Goal: Information Seeking & Learning: Learn about a topic

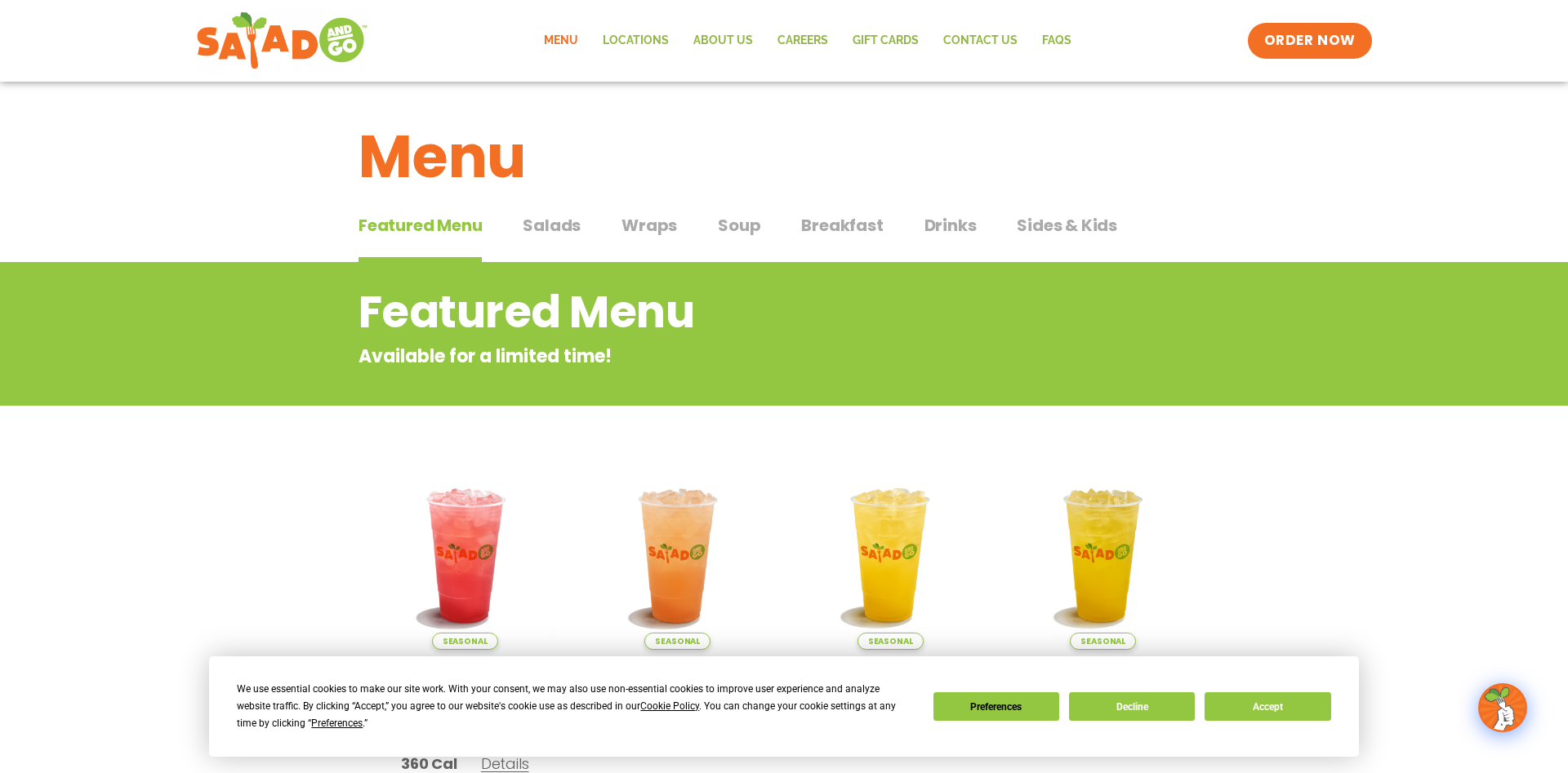
scroll to position [83, 0]
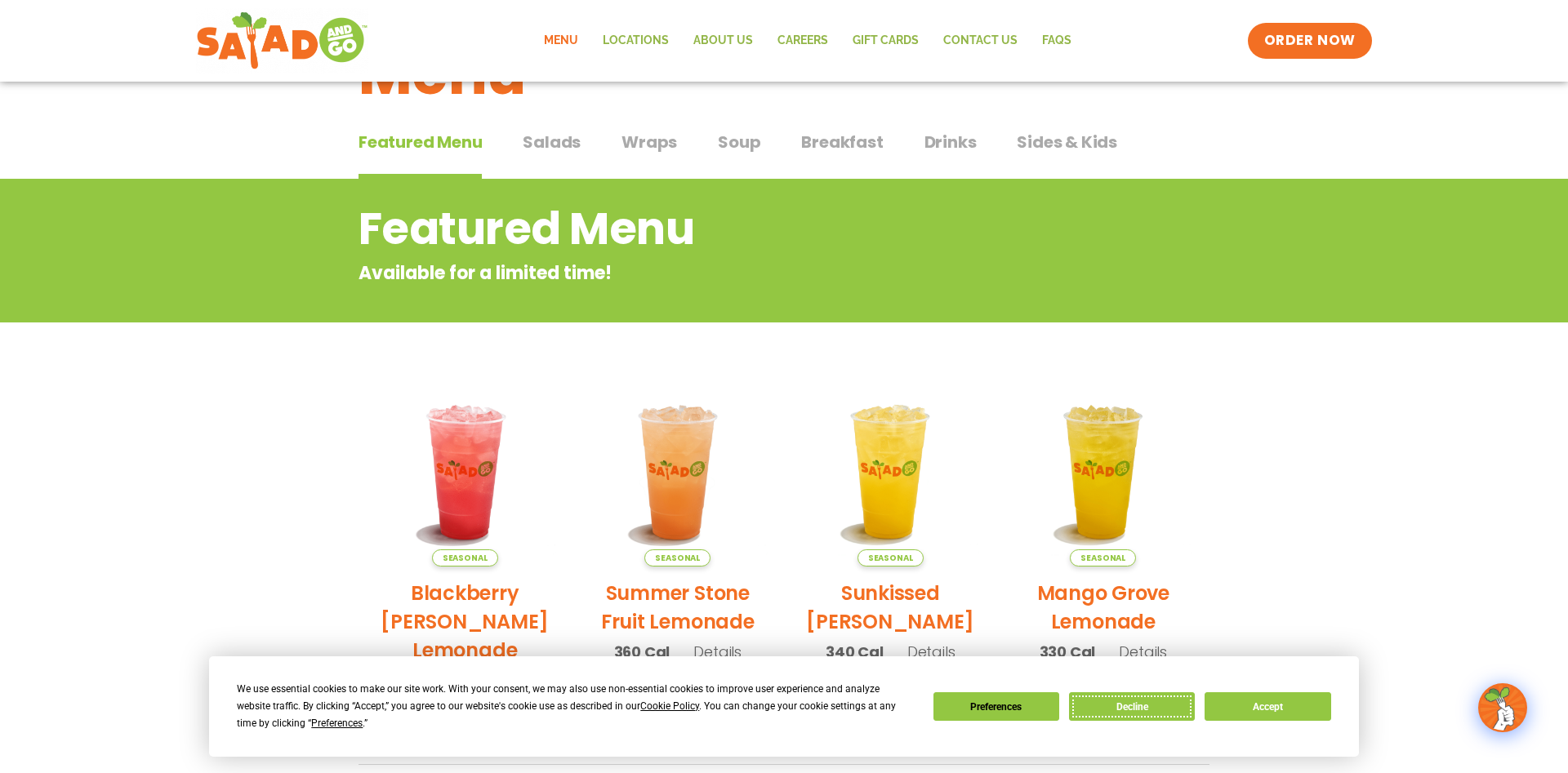
click at [1112, 701] on button "Decline" at bounding box center [1132, 706] width 126 height 29
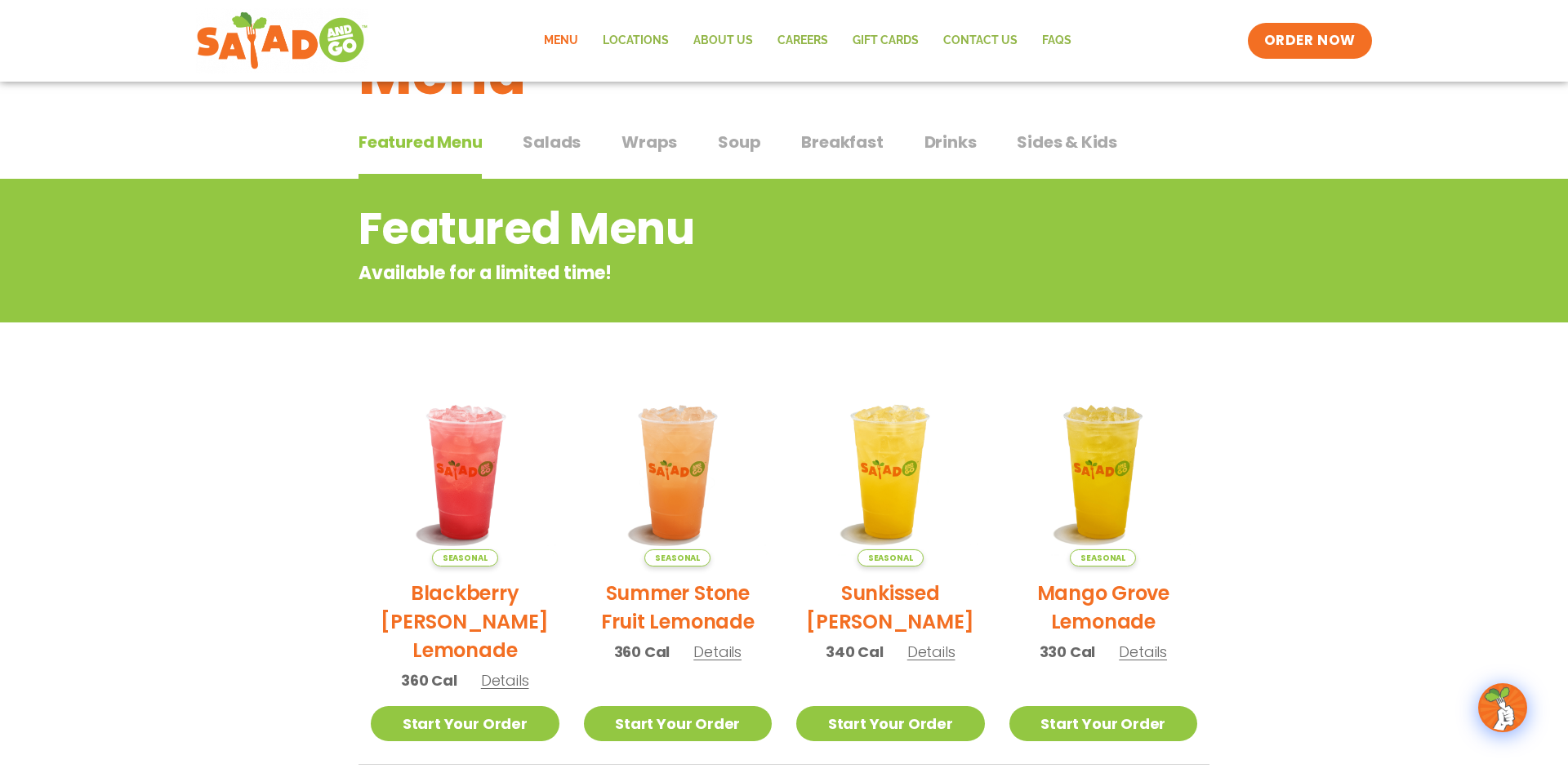
click at [556, 138] on span "Salads" at bounding box center [552, 143] width 58 height 25
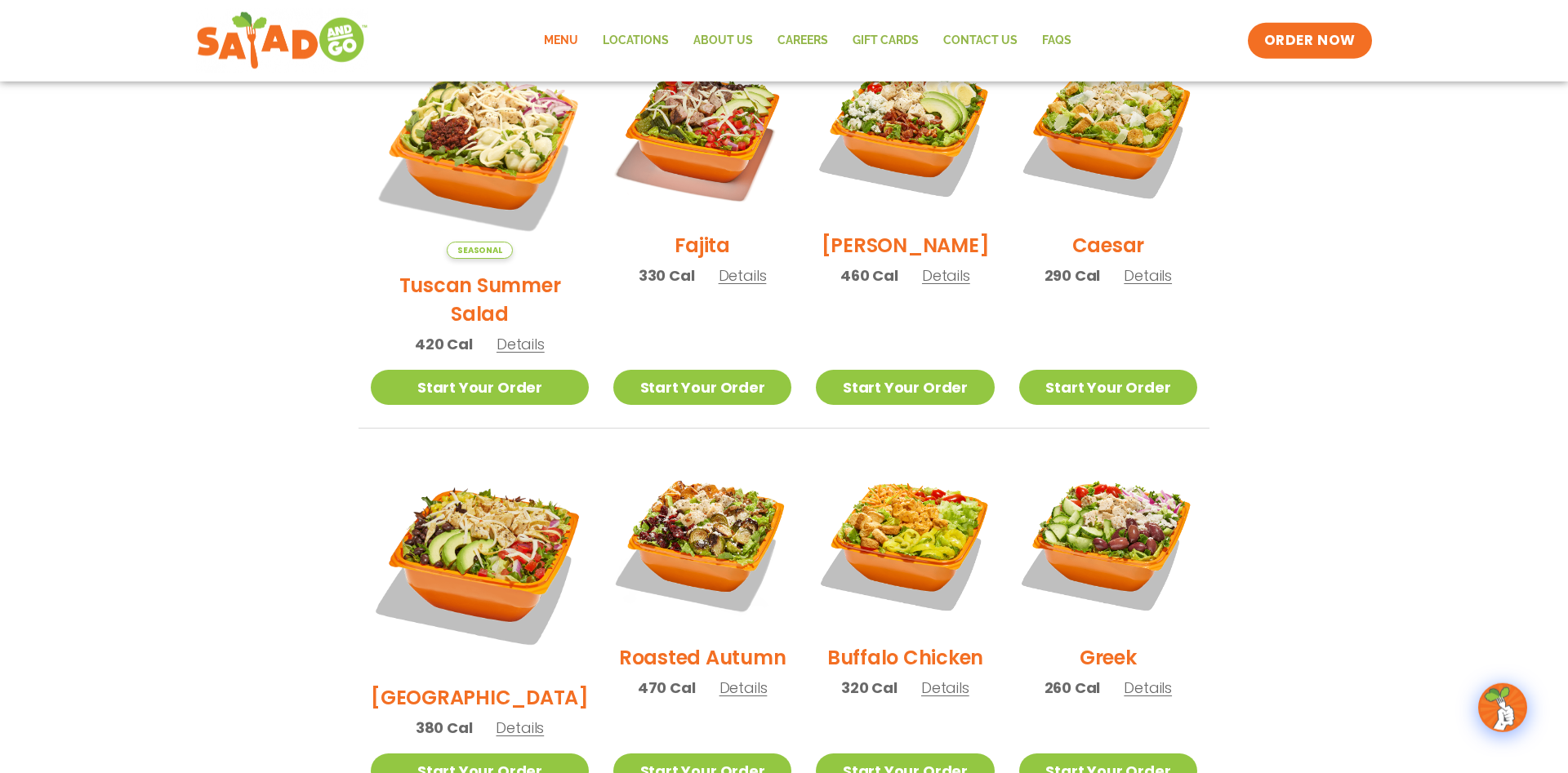
scroll to position [583, 0]
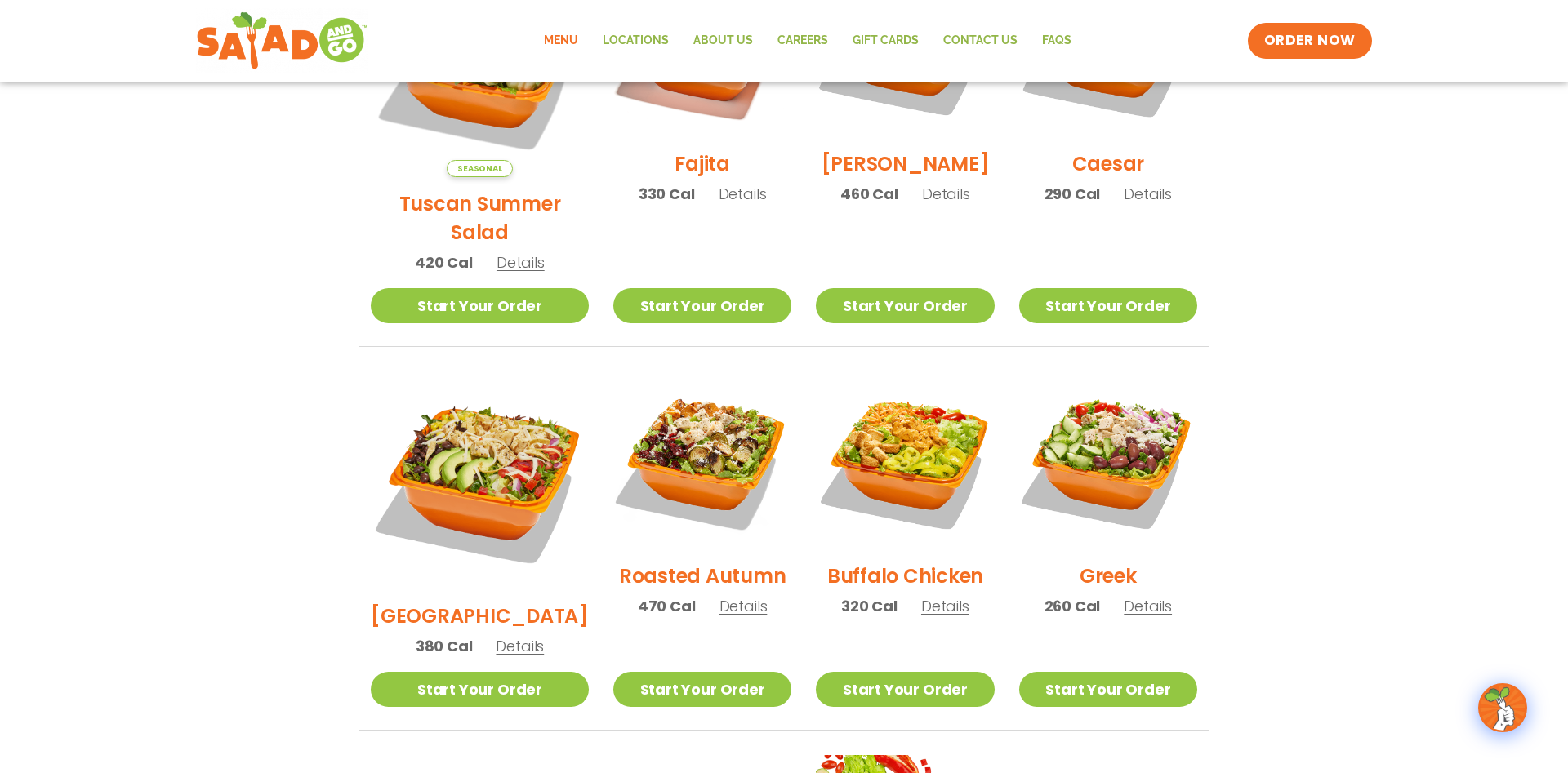
click at [505, 636] on span "Details" at bounding box center [519, 646] width 48 height 21
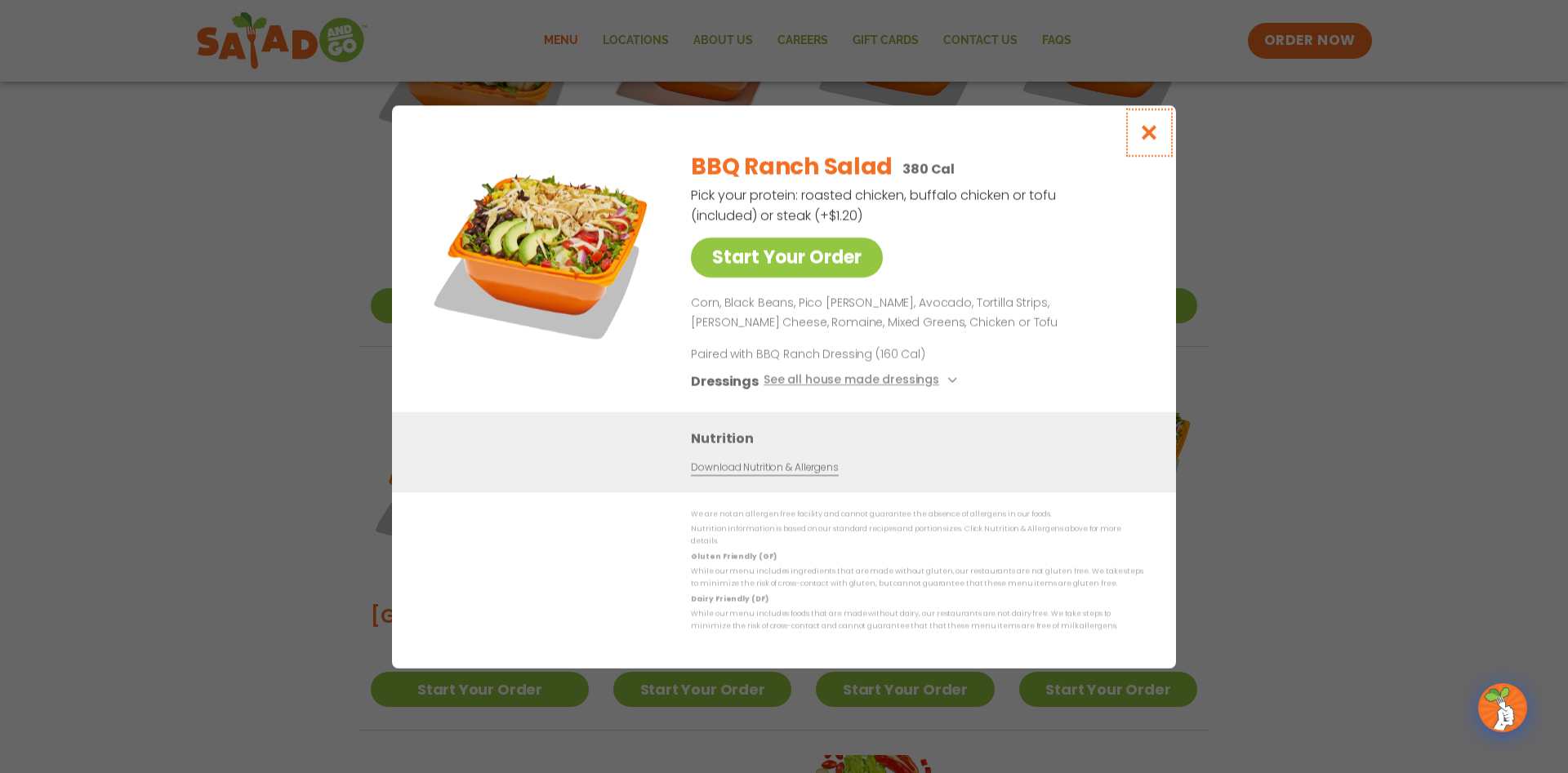
click at [1152, 138] on icon "Close modal" at bounding box center [1149, 133] width 21 height 17
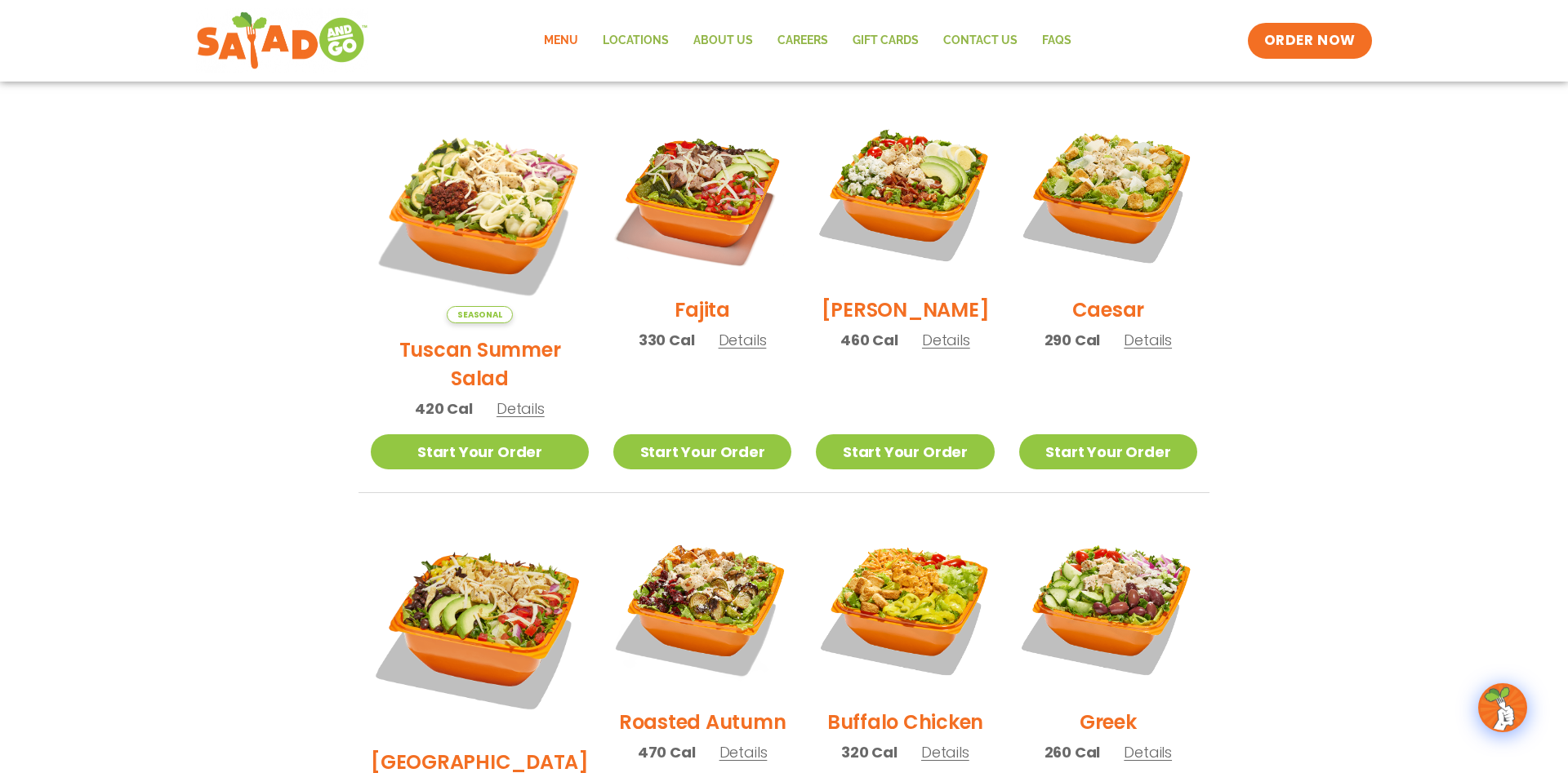
scroll to position [416, 0]
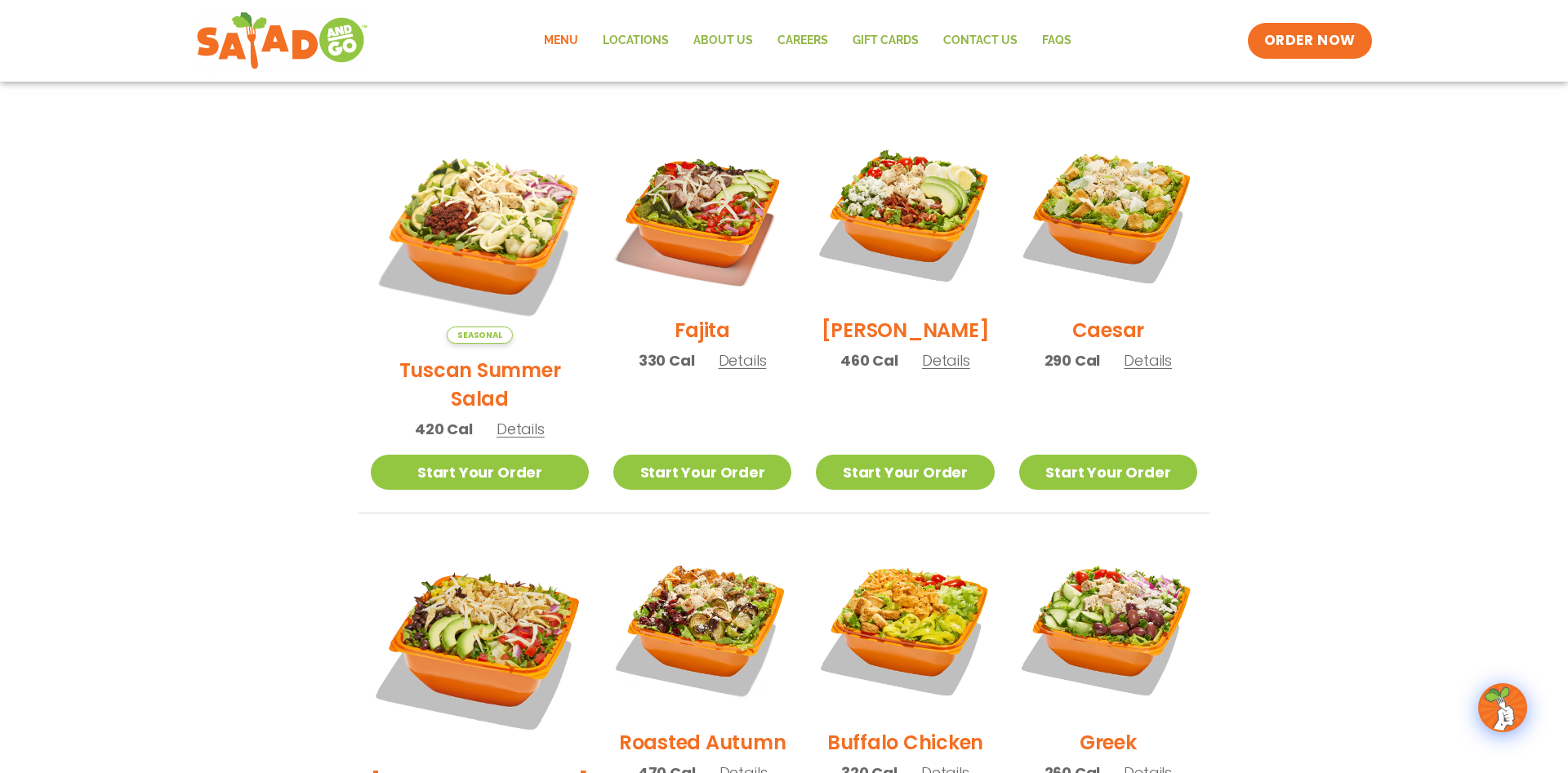
click at [509, 419] on span "Details" at bounding box center [520, 429] width 48 height 21
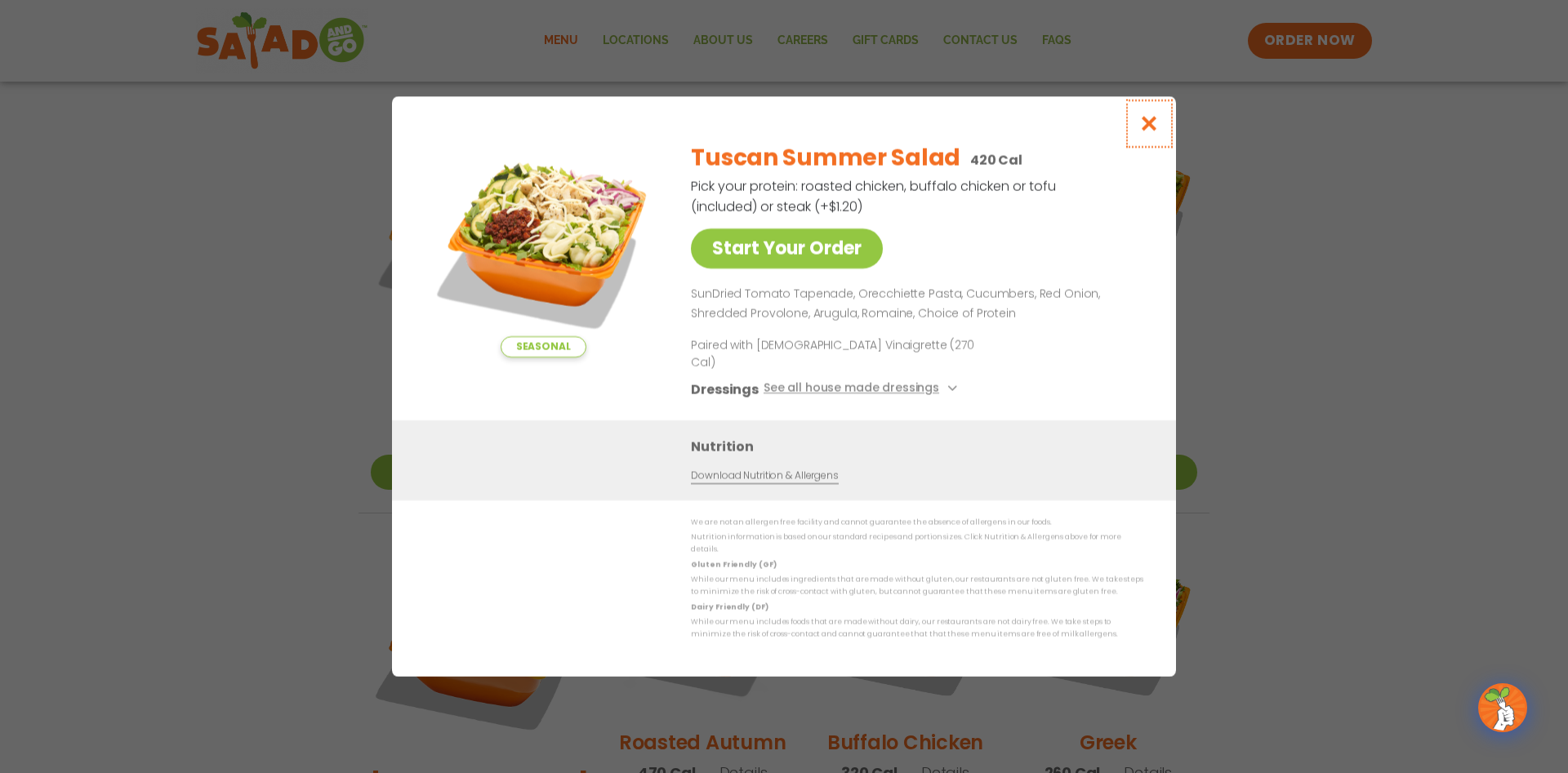
click at [1147, 133] on icon "Close modal" at bounding box center [1149, 124] width 21 height 17
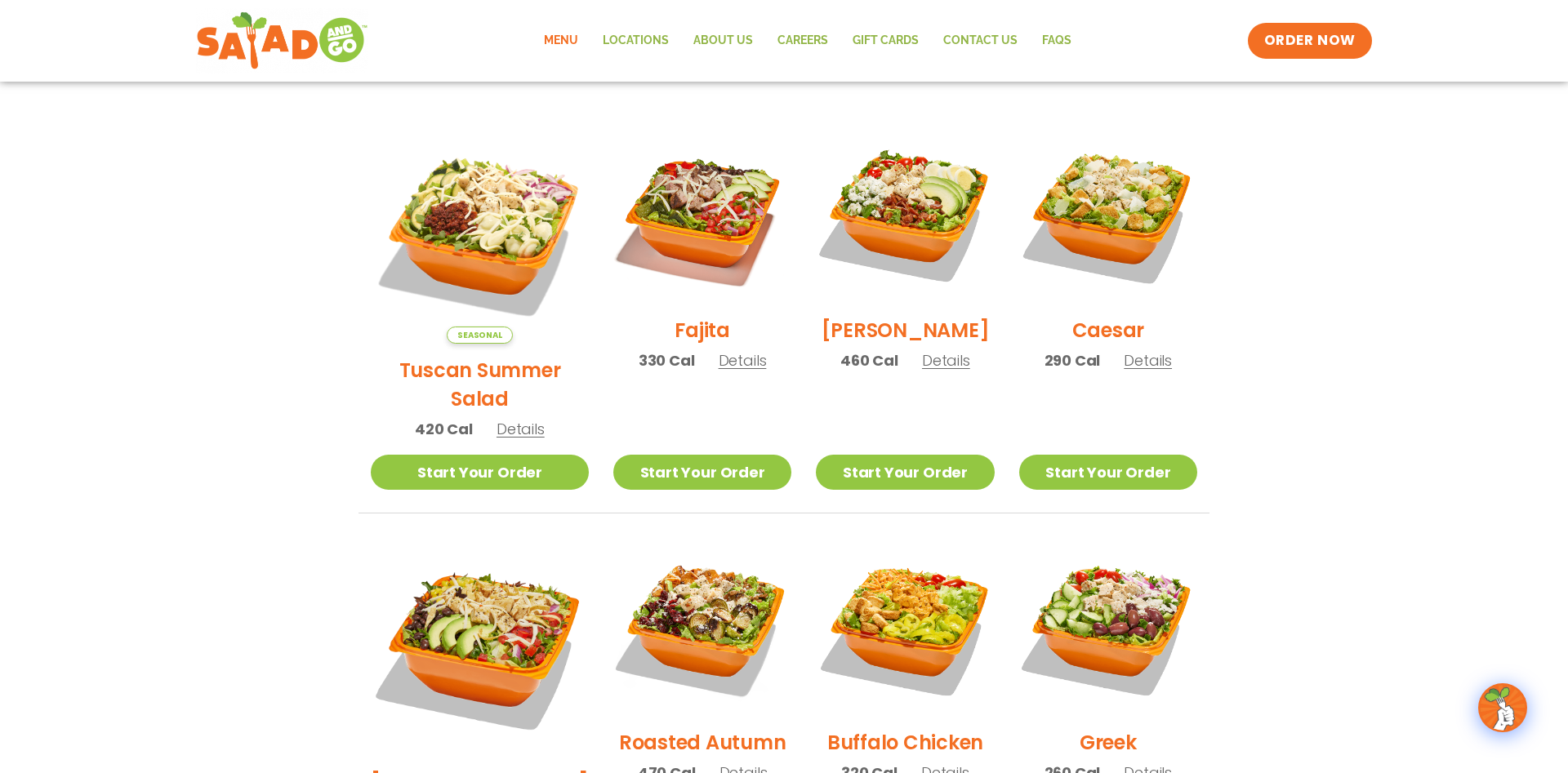
click at [719, 371] on span "Details" at bounding box center [743, 360] width 48 height 21
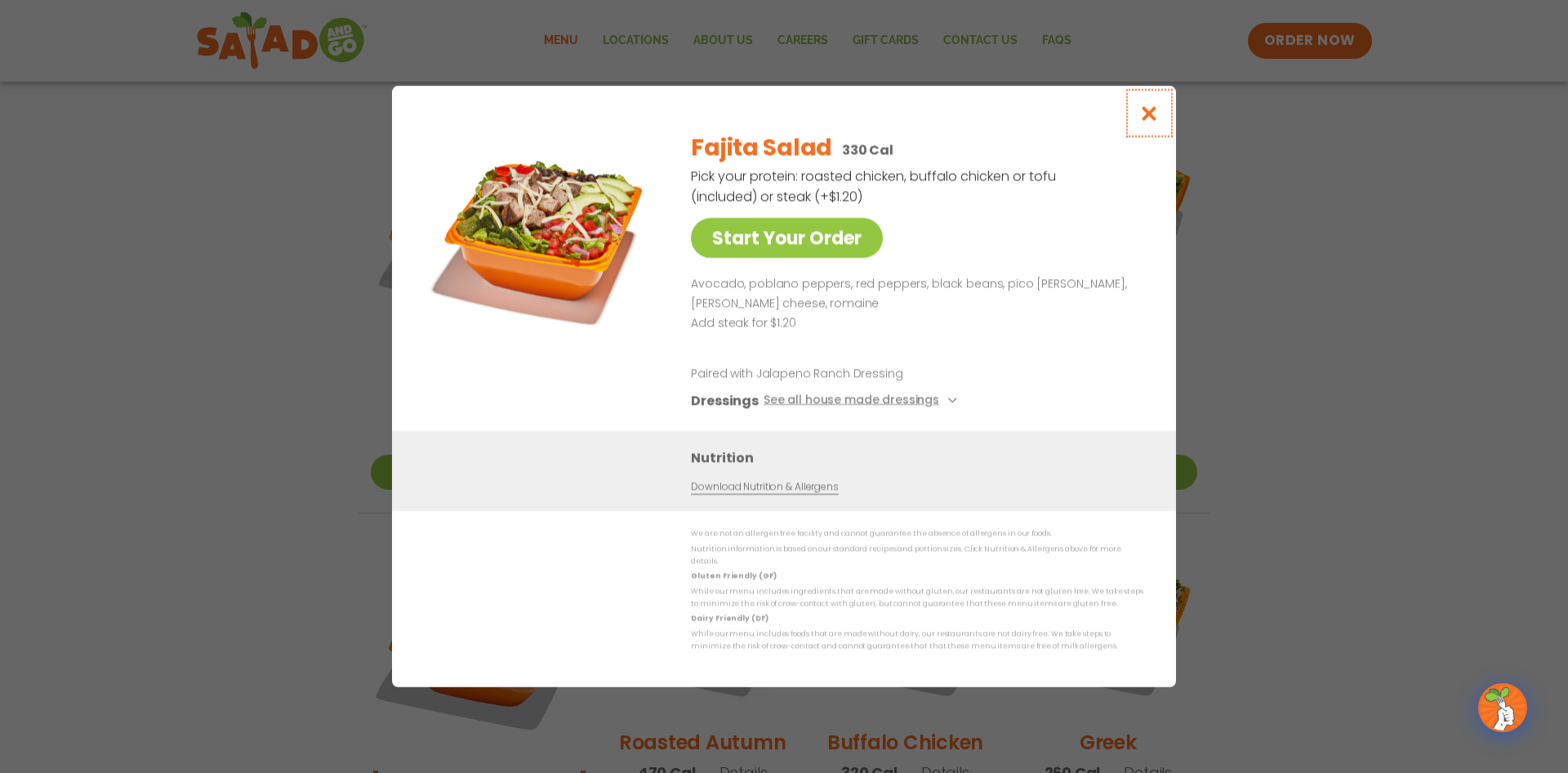
click at [1148, 121] on icon "Close modal" at bounding box center [1149, 113] width 21 height 17
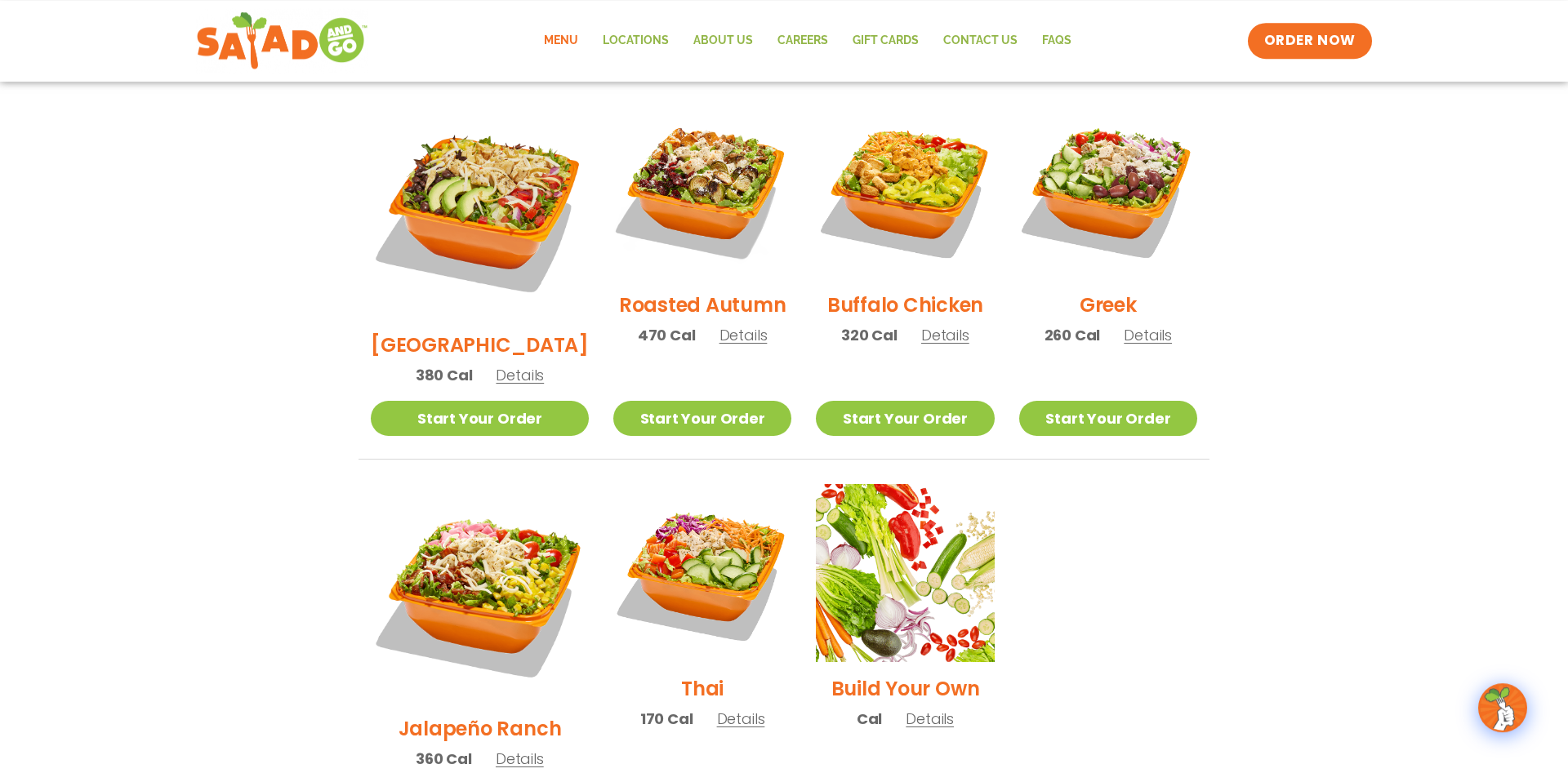
scroll to position [916, 0]
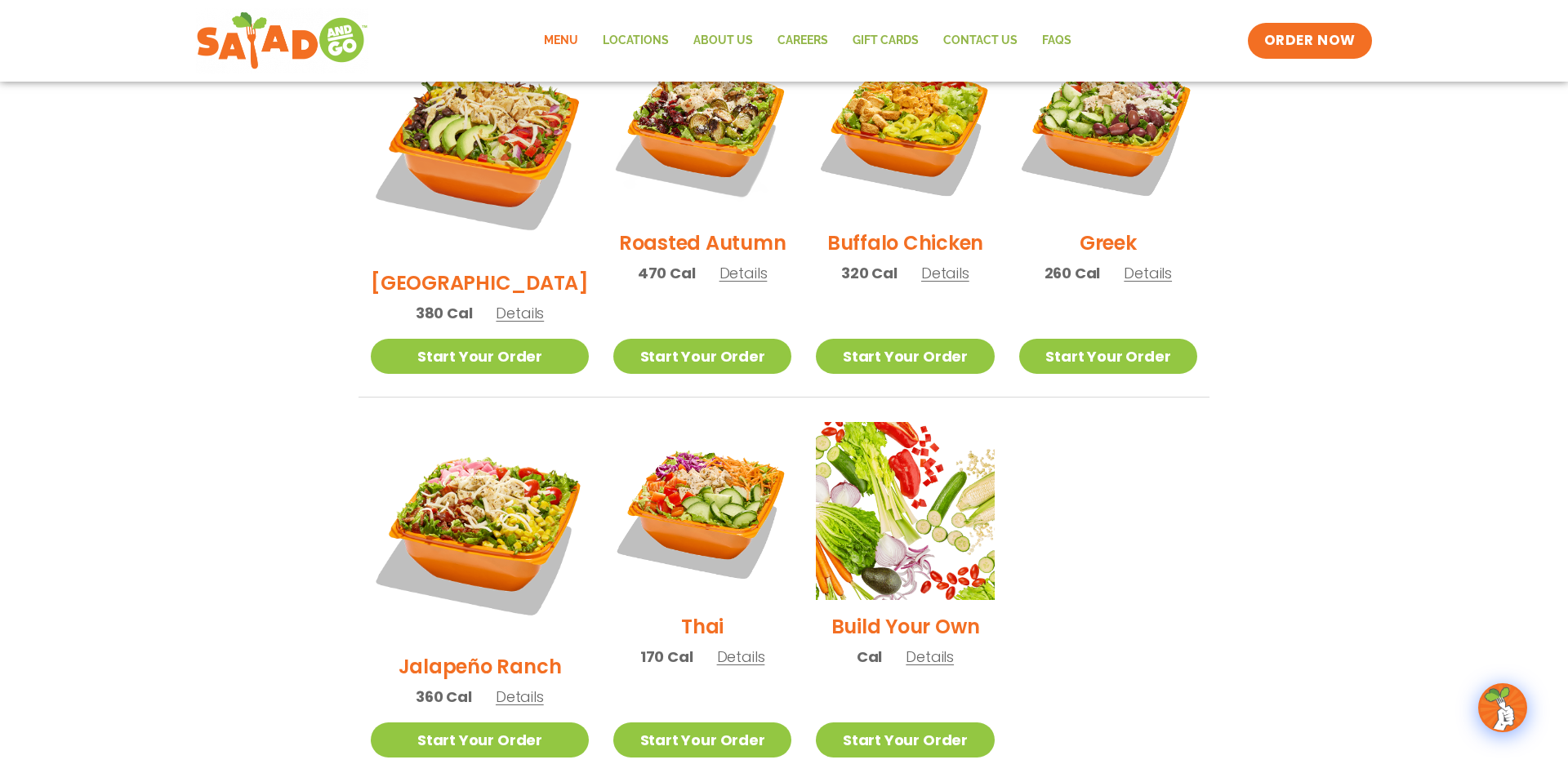
click at [508, 686] on span "Details" at bounding box center [519, 696] width 48 height 21
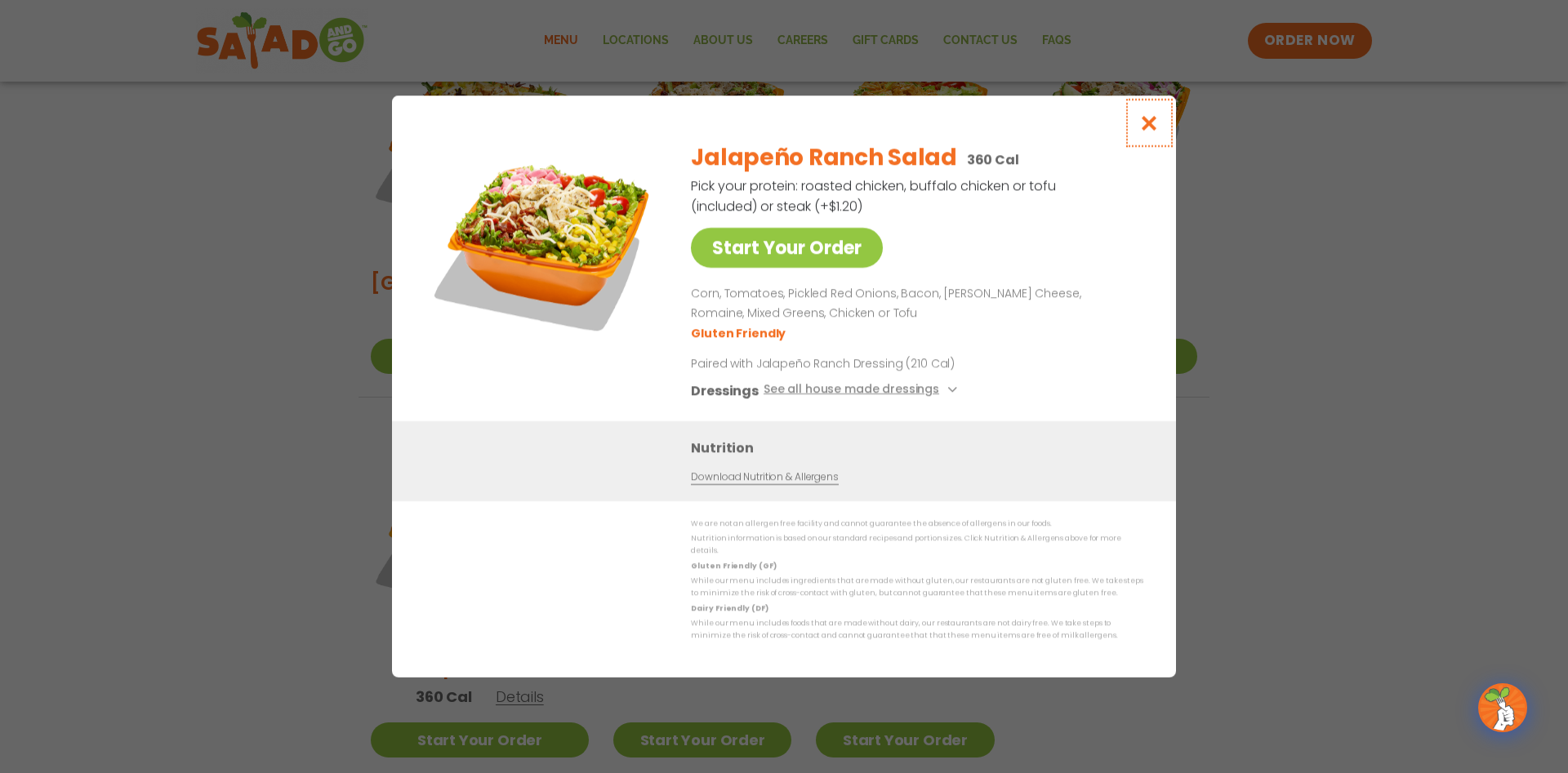
click at [1149, 129] on icon "Close modal" at bounding box center [1149, 123] width 21 height 17
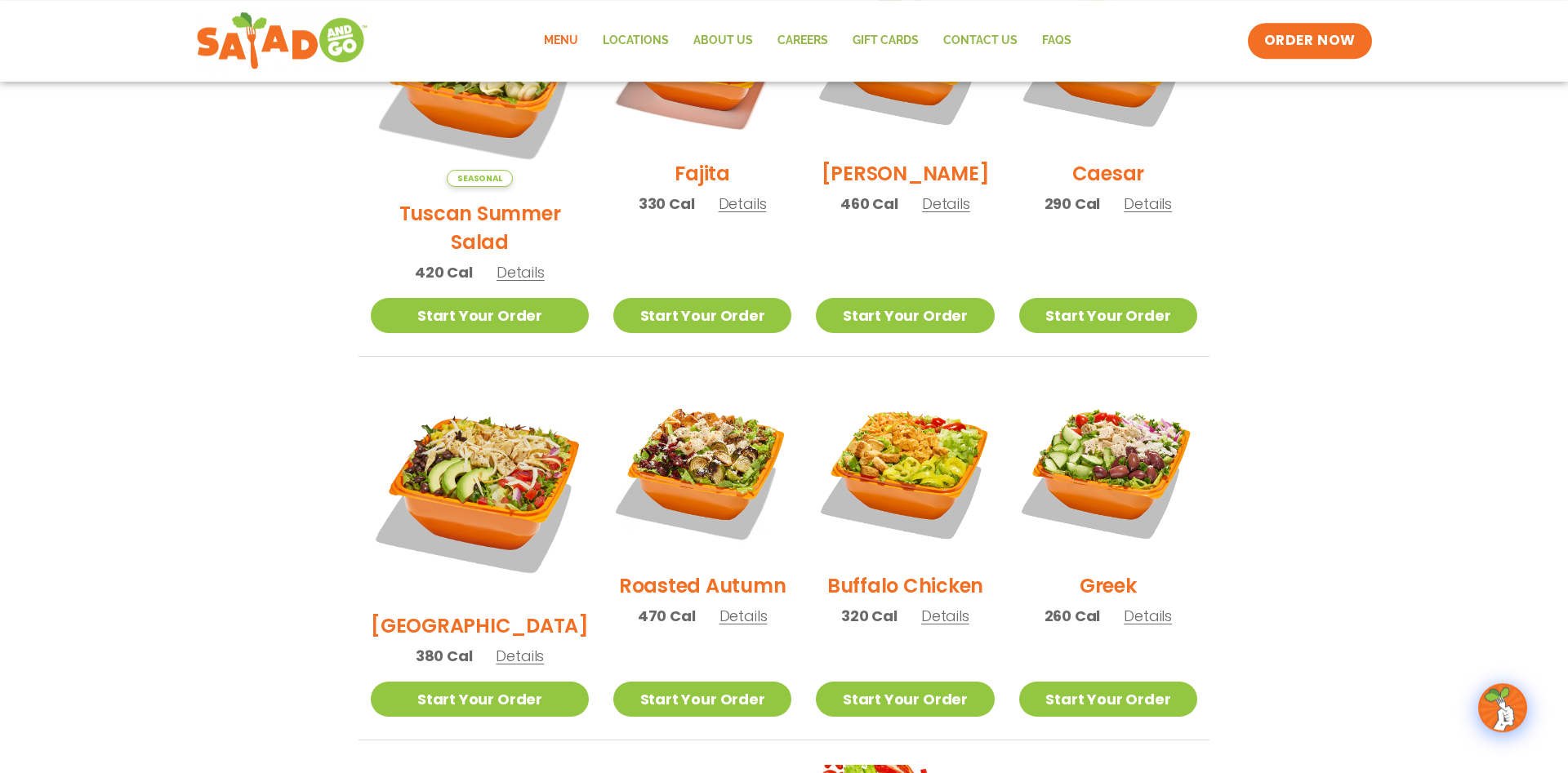
scroll to position [583, 0]
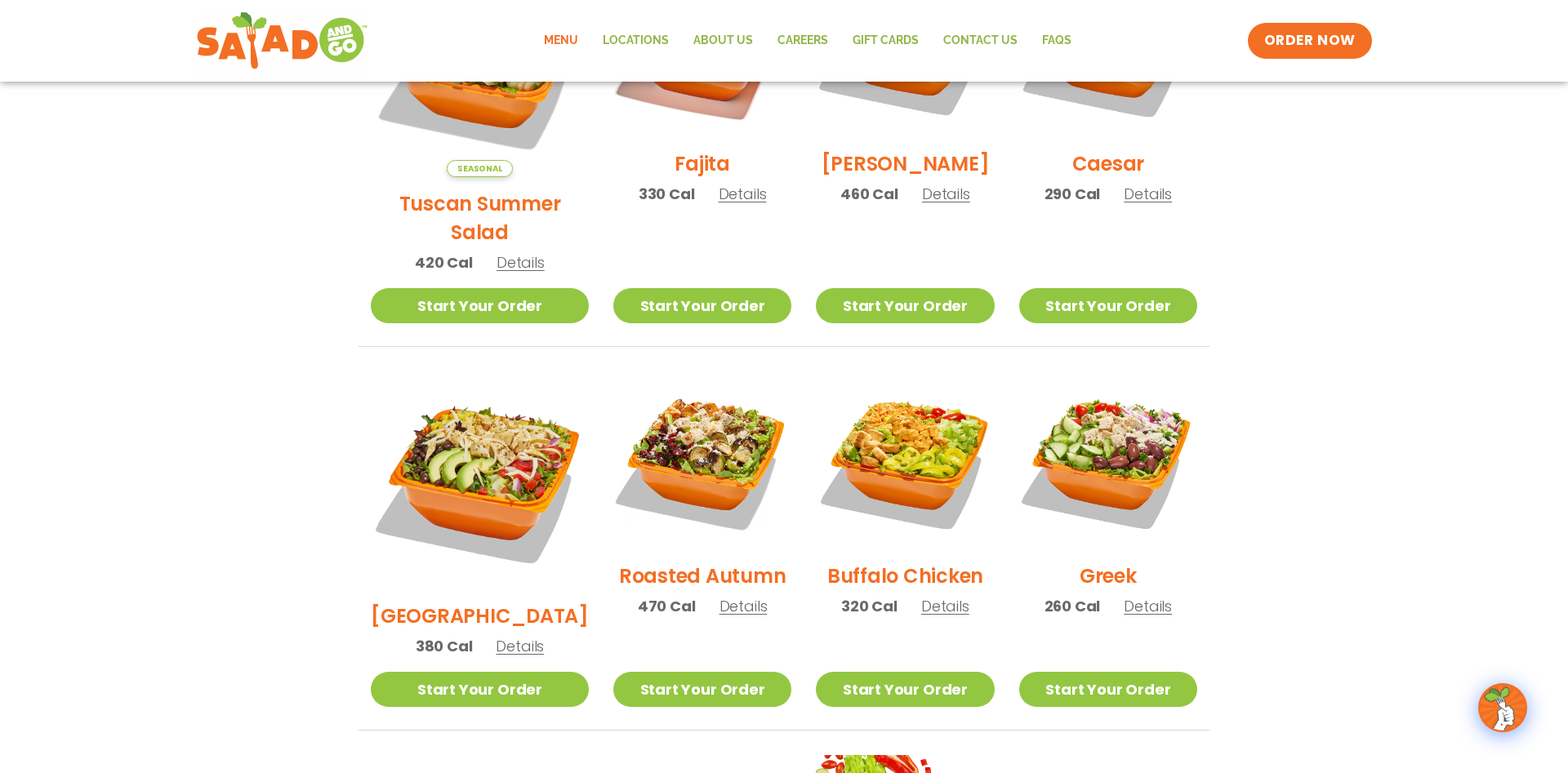
click at [517, 636] on span "Details" at bounding box center [519, 646] width 48 height 21
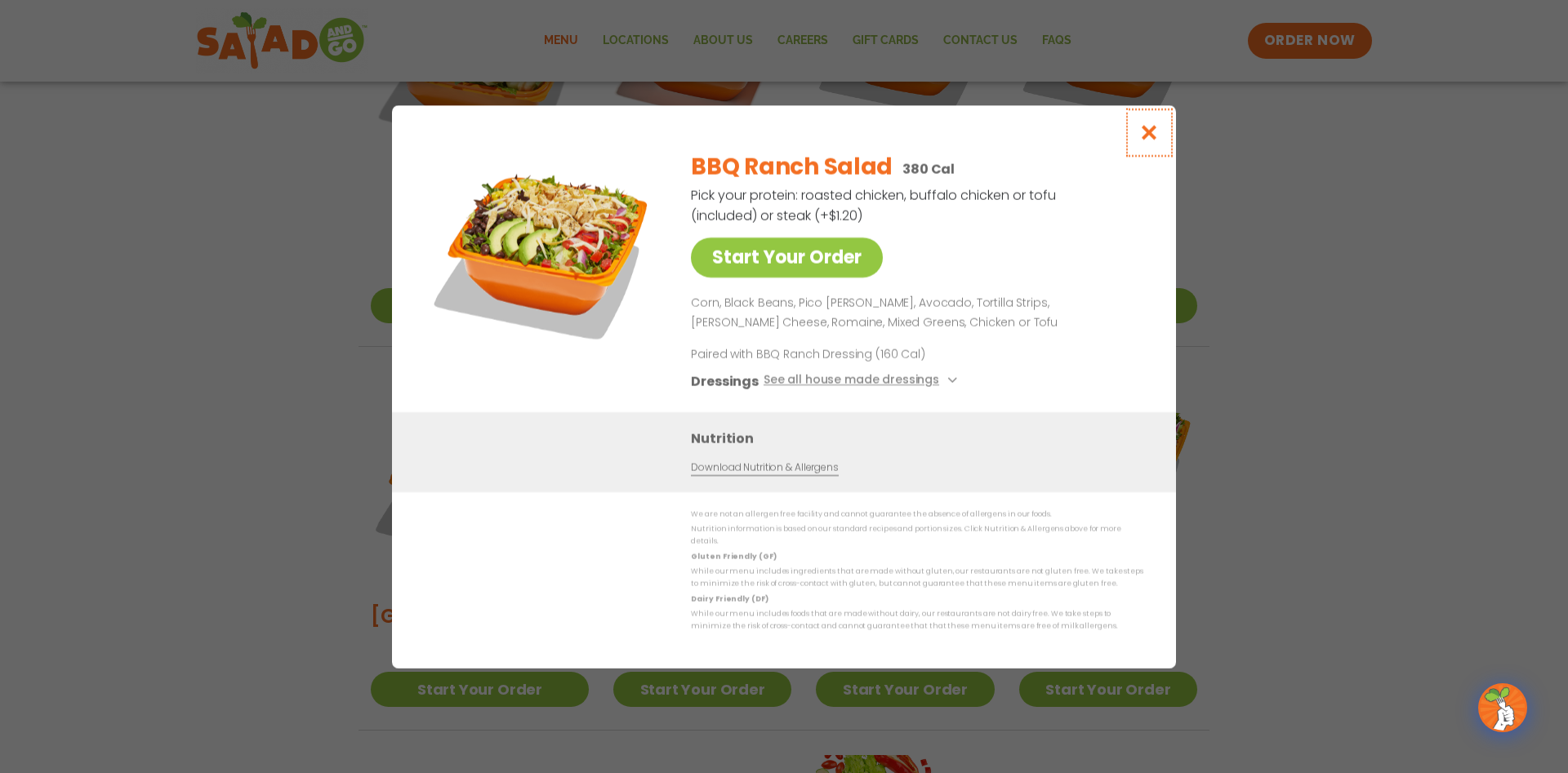
click at [1149, 138] on icon "Close modal" at bounding box center [1149, 133] width 21 height 17
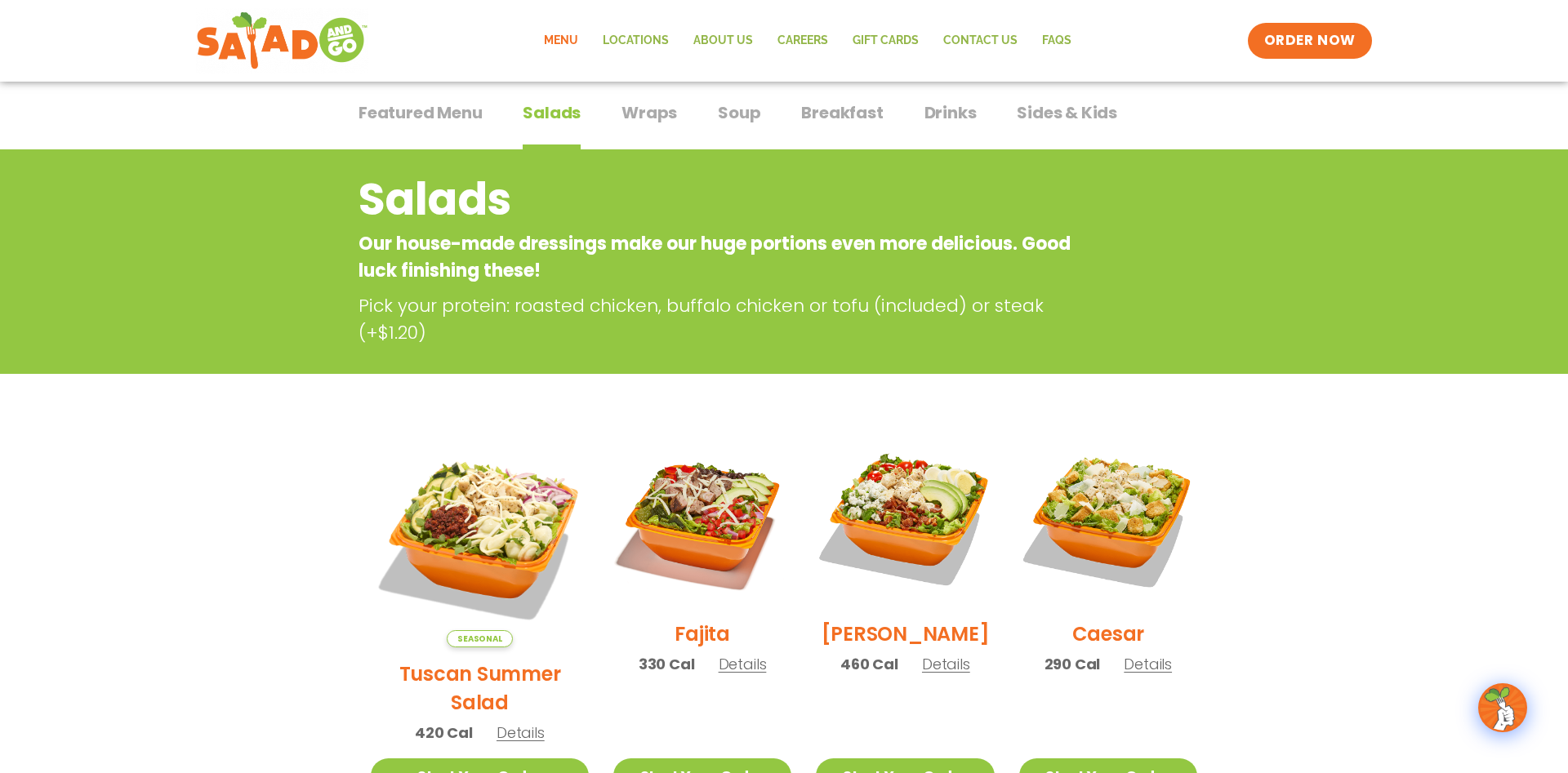
scroll to position [0, 0]
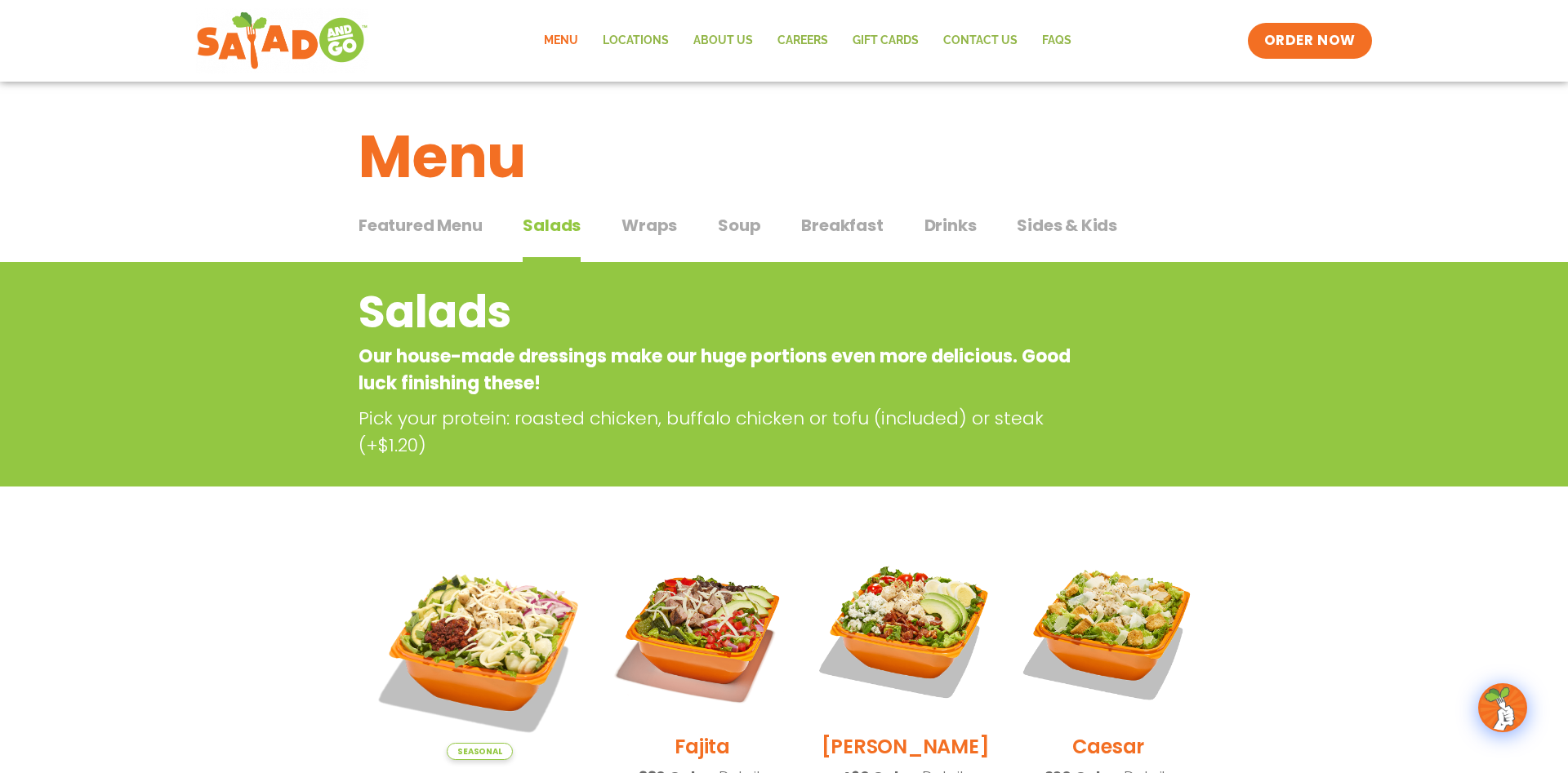
click at [648, 226] on span "Wraps" at bounding box center [649, 226] width 55 height 25
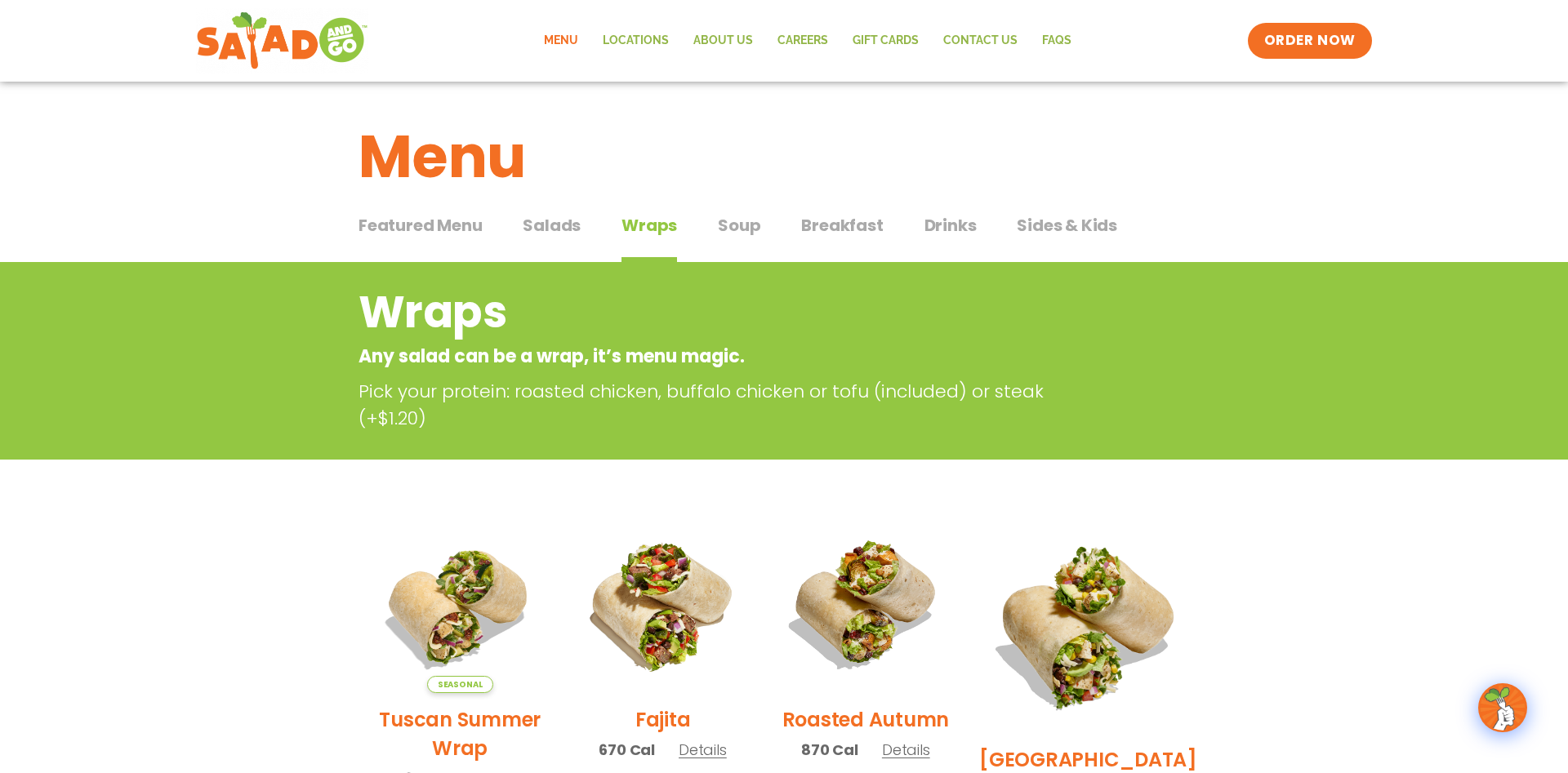
click at [732, 227] on span "Soup" at bounding box center [739, 226] width 43 height 25
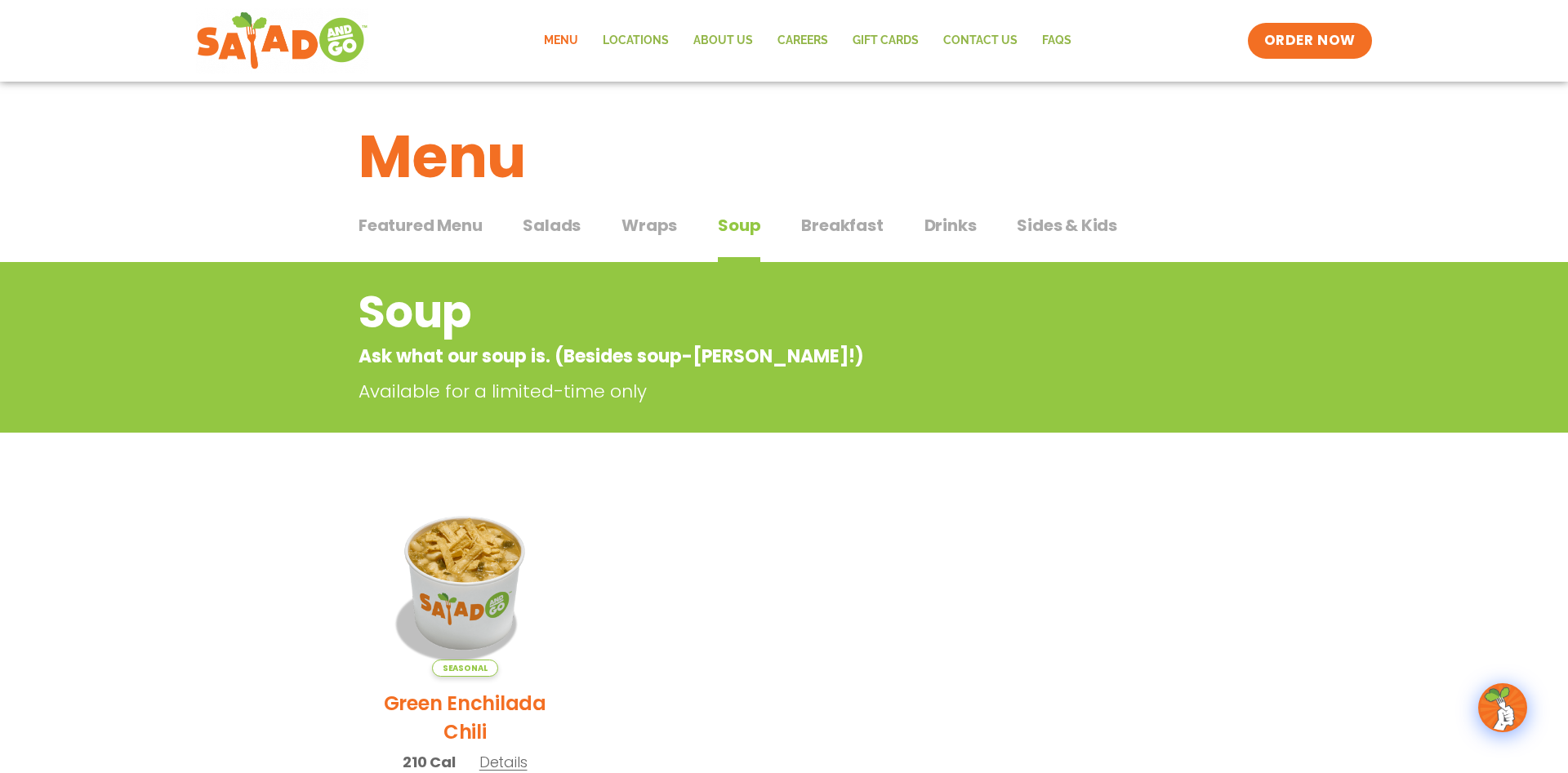
click at [864, 223] on span "Breakfast" at bounding box center [842, 226] width 82 height 25
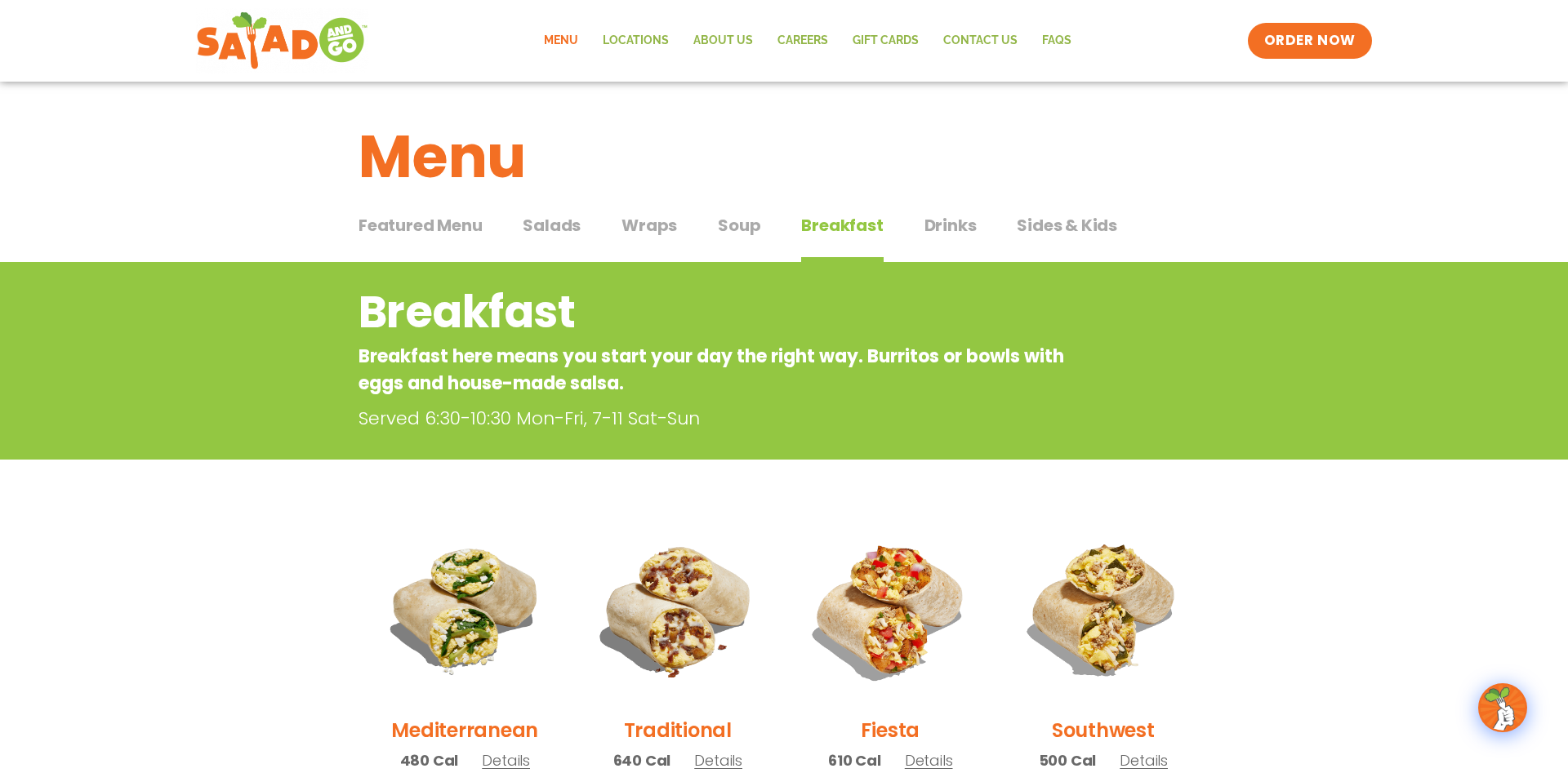
click at [936, 220] on span "Drinks" at bounding box center [951, 226] width 52 height 25
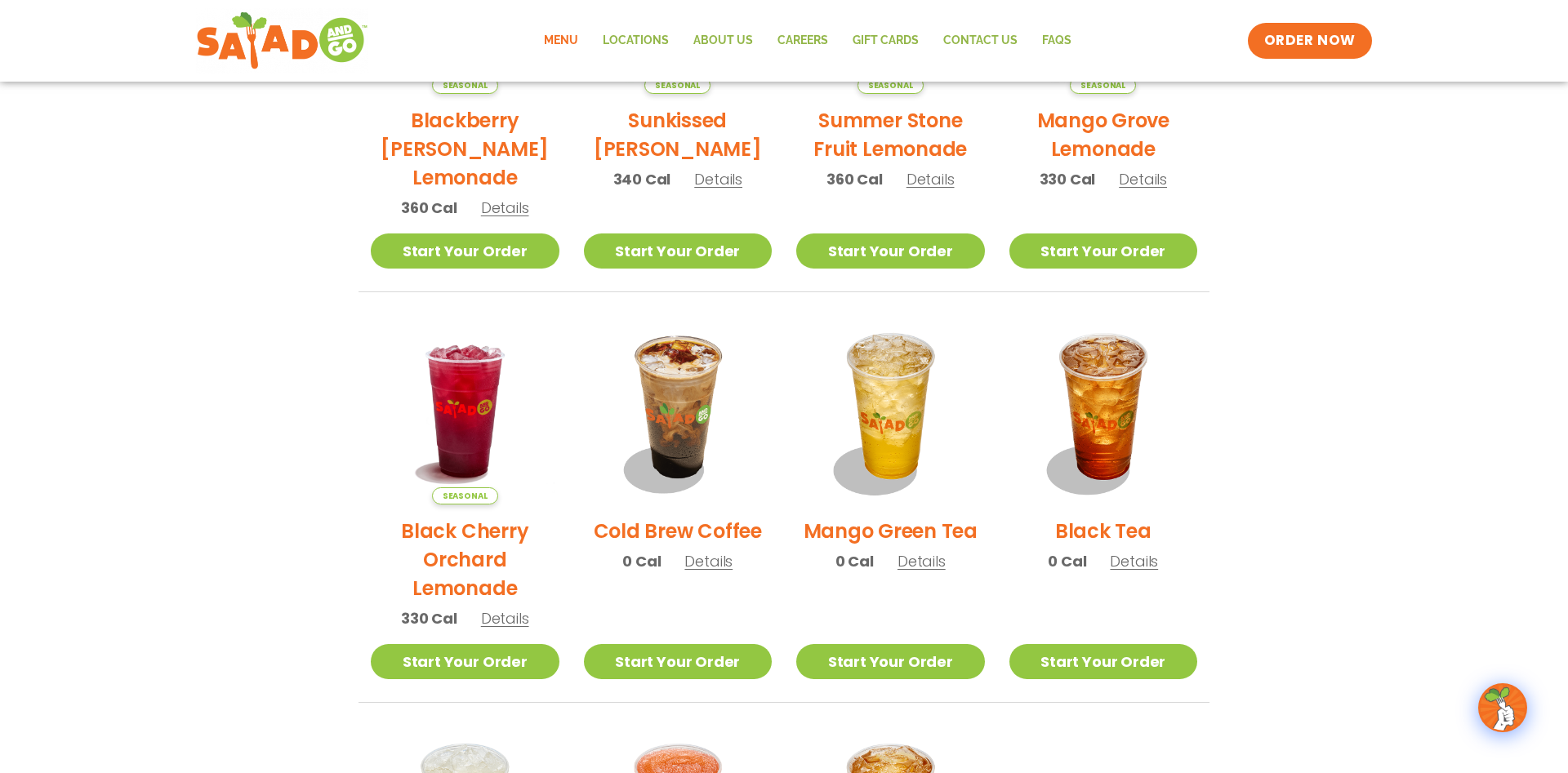
scroll to position [83, 0]
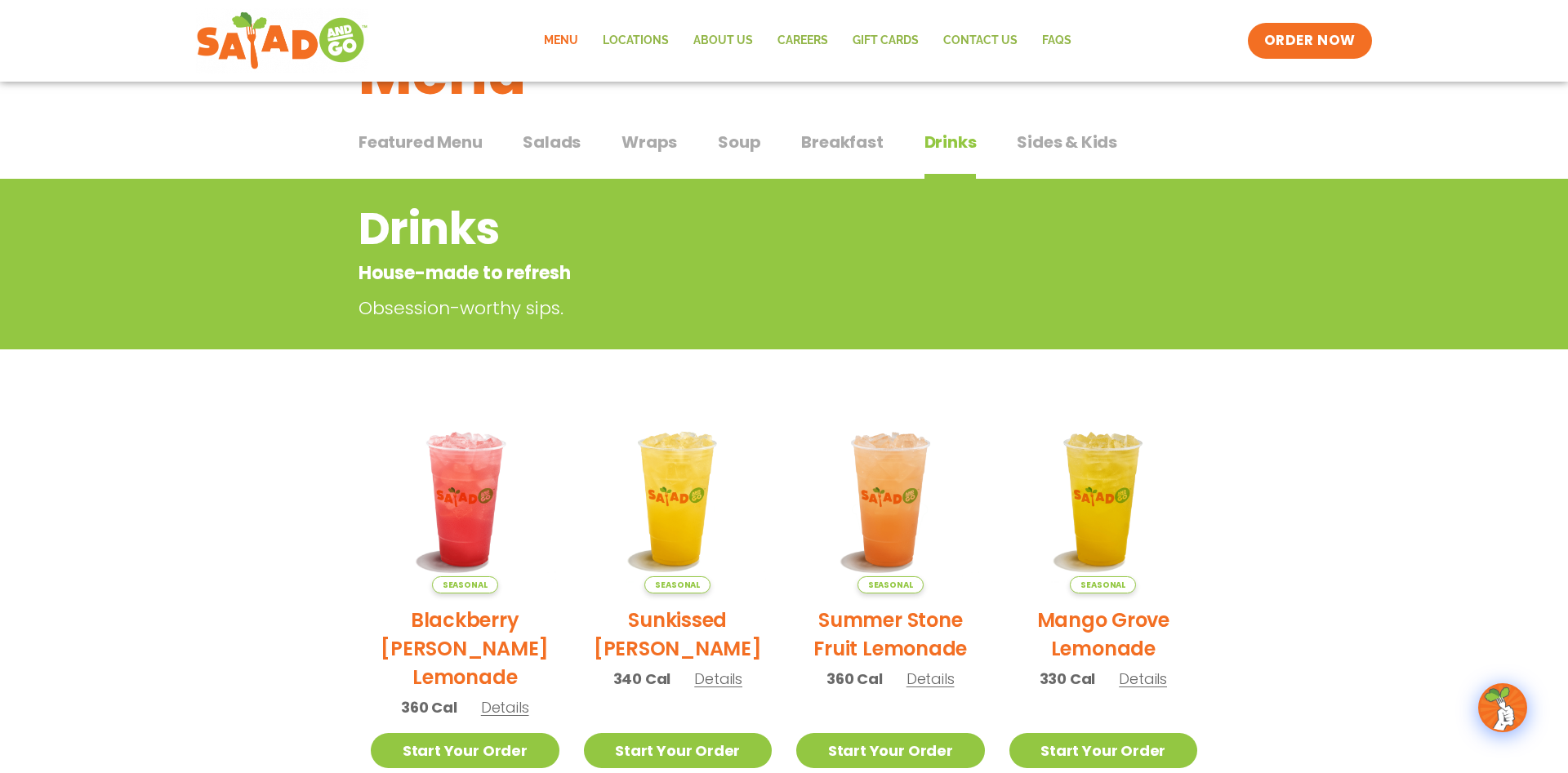
click at [1070, 152] on span "Sides & Kids" at bounding box center [1068, 143] width 101 height 25
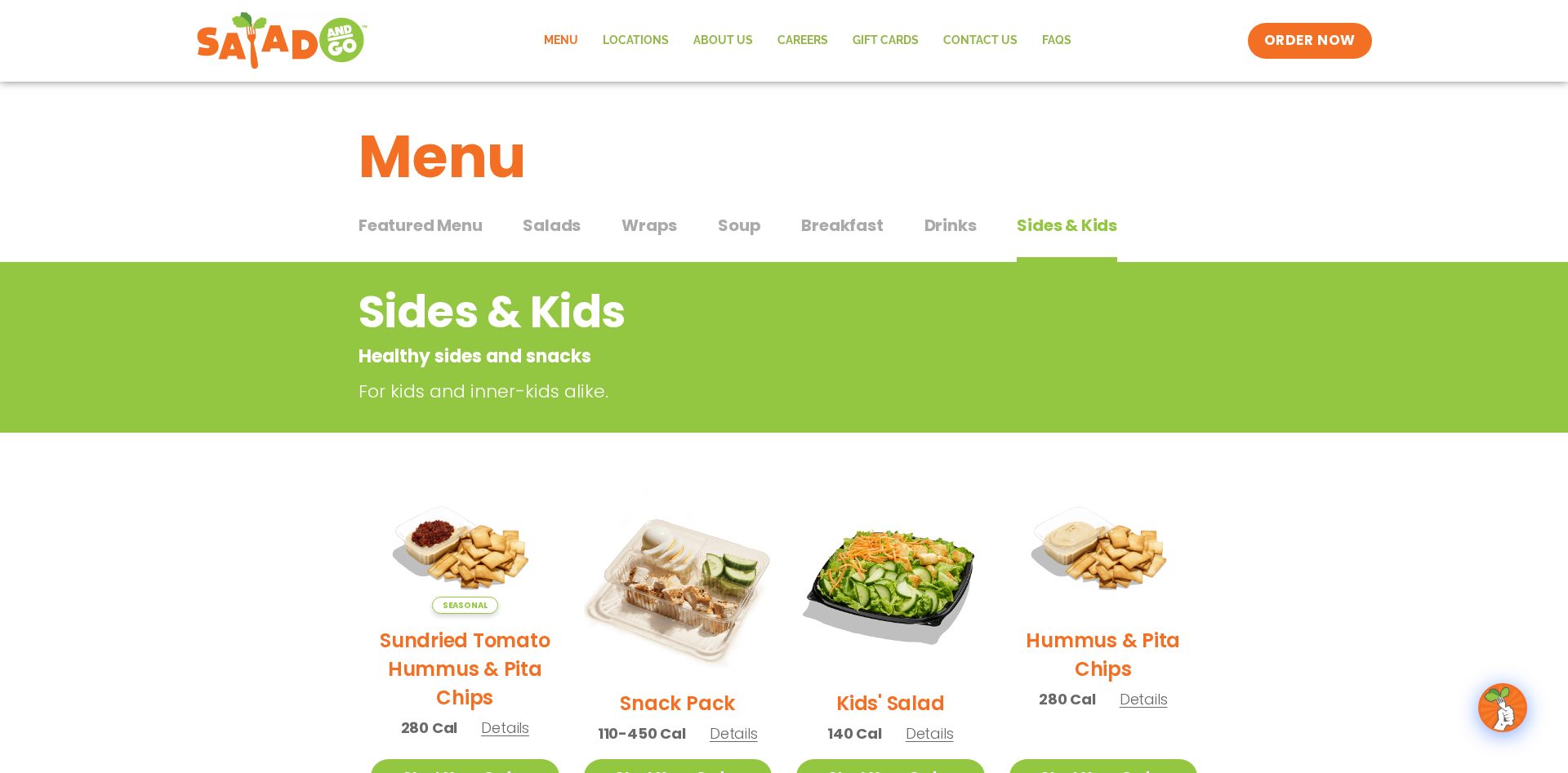
click at [407, 227] on span "Featured Menu" at bounding box center [420, 226] width 124 height 25
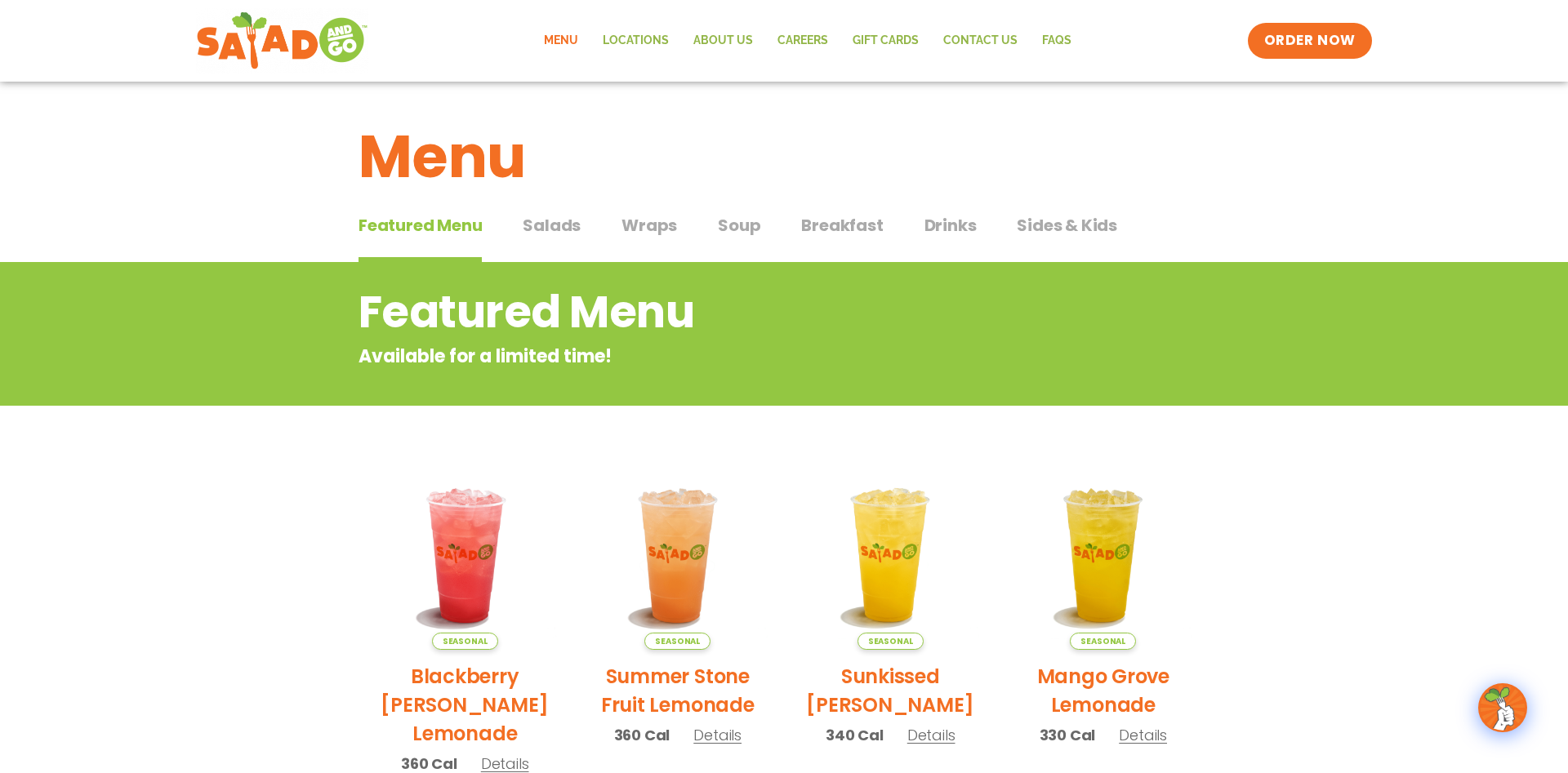
click at [550, 222] on span "Salads" at bounding box center [552, 226] width 58 height 25
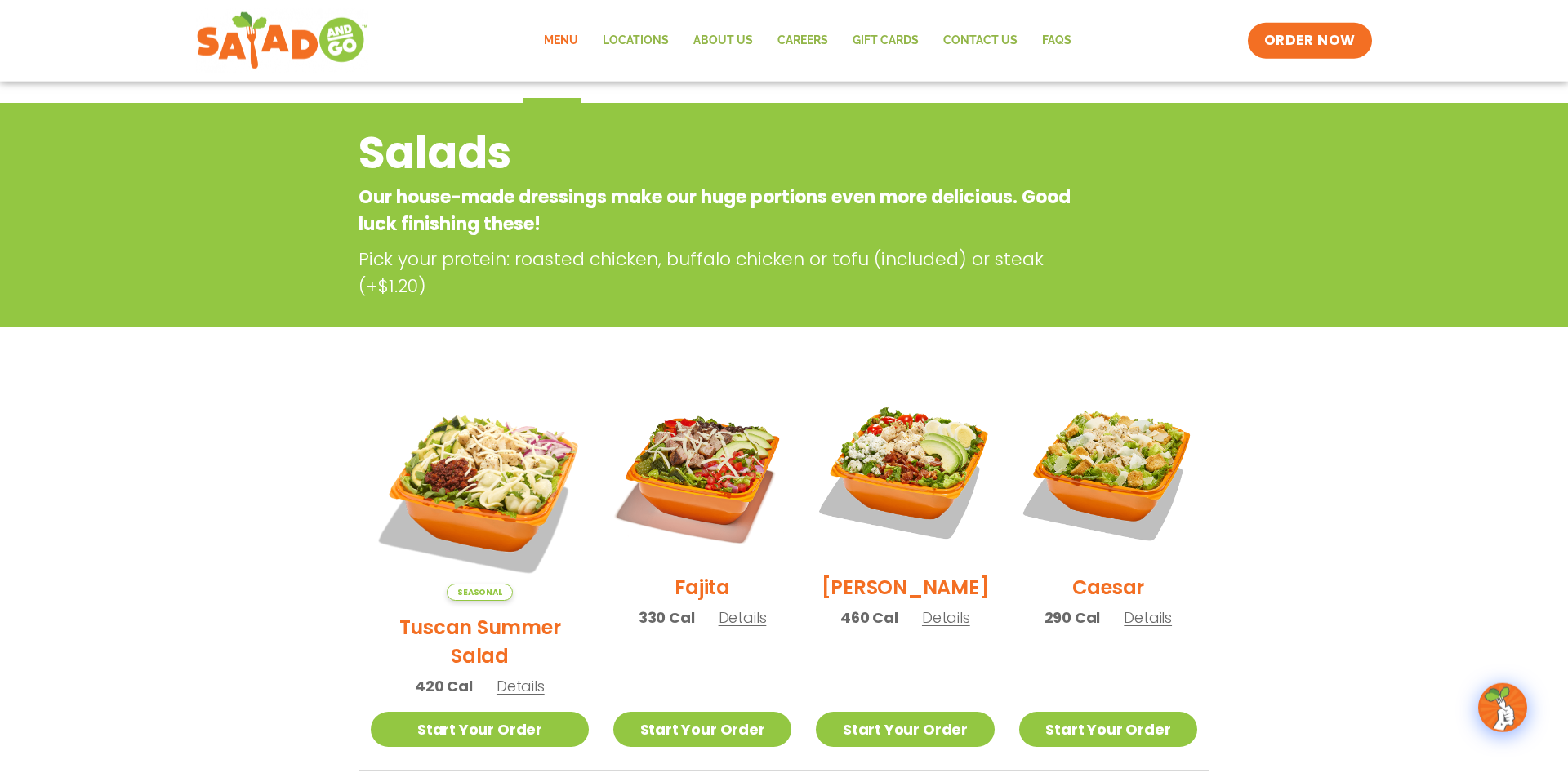
scroll to position [250, 0]
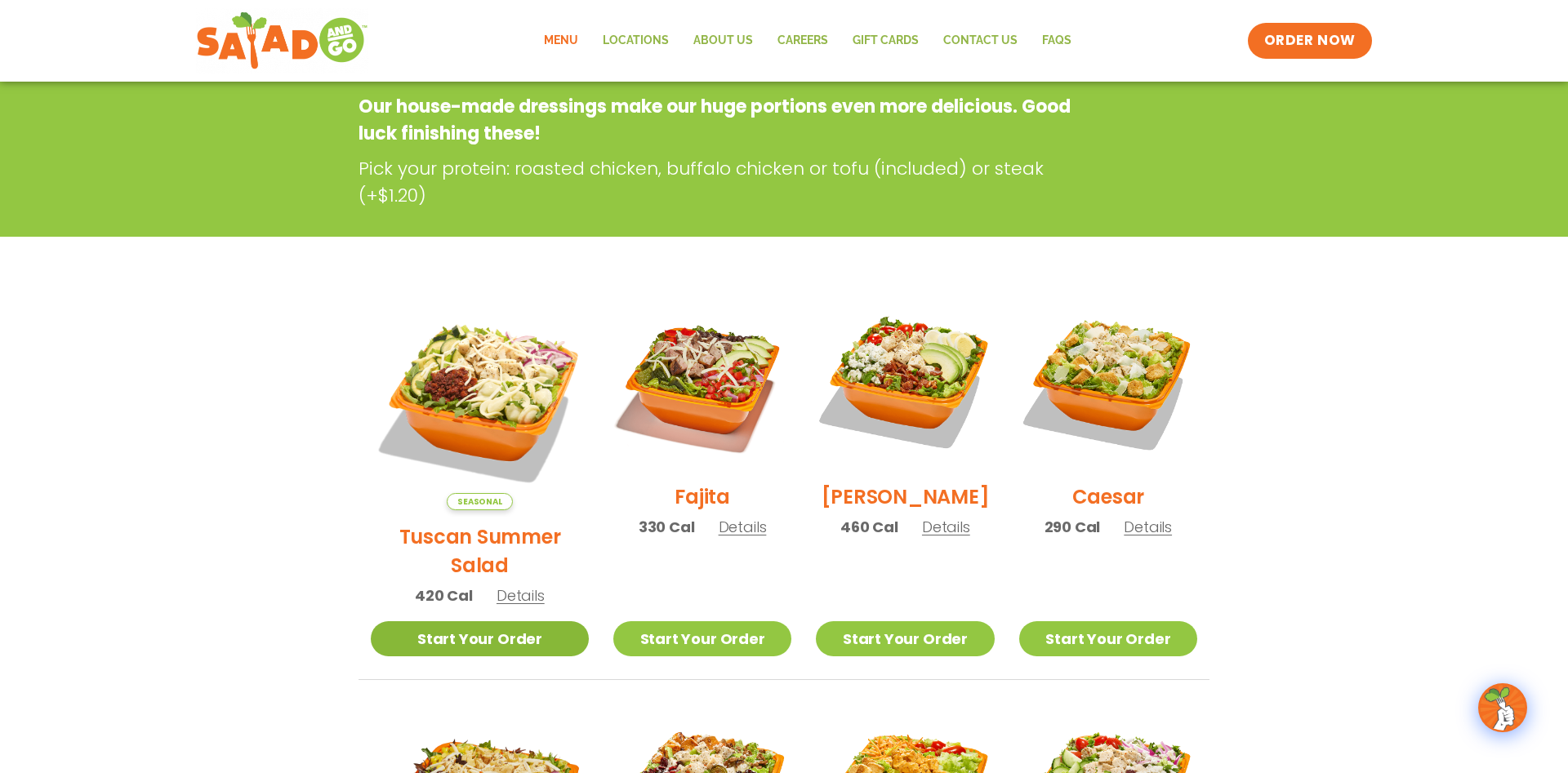
click at [452, 621] on link "Start Your Order" at bounding box center [480, 639] width 218 height 35
